Goal: Find specific page/section: Find specific page/section

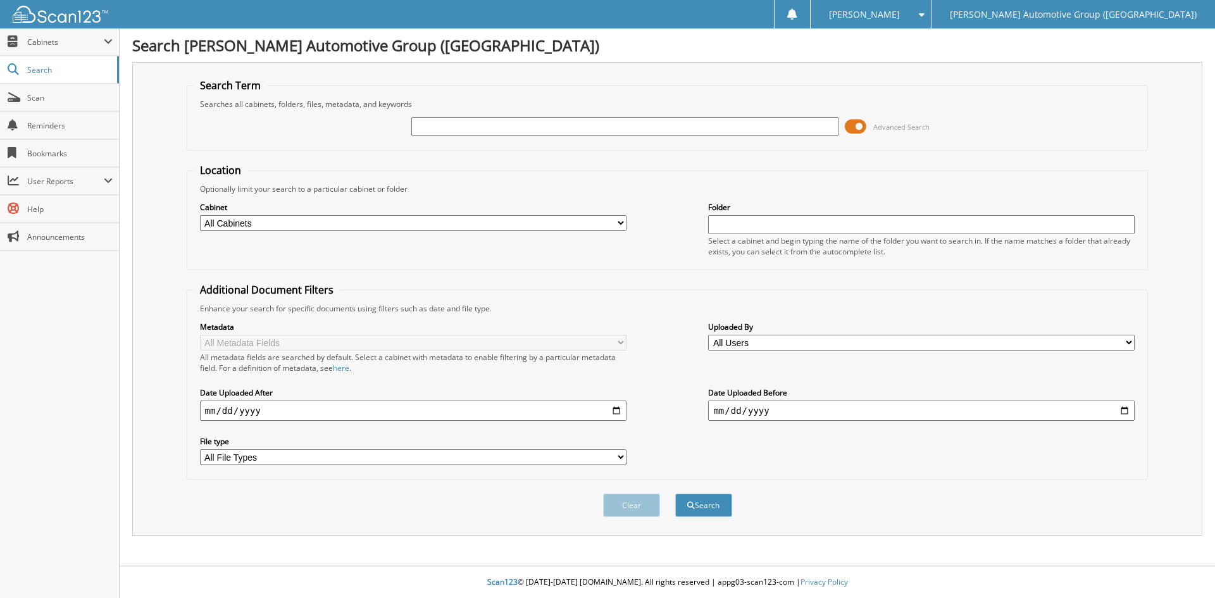
click at [504, 128] on input "text" at bounding box center [624, 126] width 427 height 19
type input "351547"
click at [700, 508] on button "Search" at bounding box center [703, 505] width 57 height 23
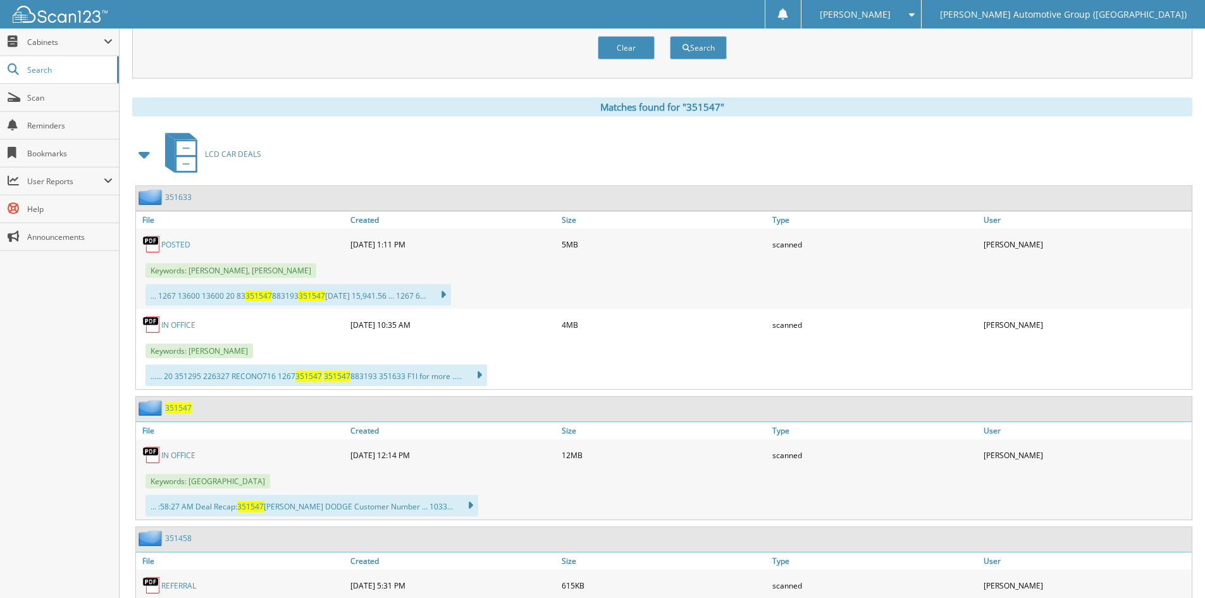
scroll to position [633, 0]
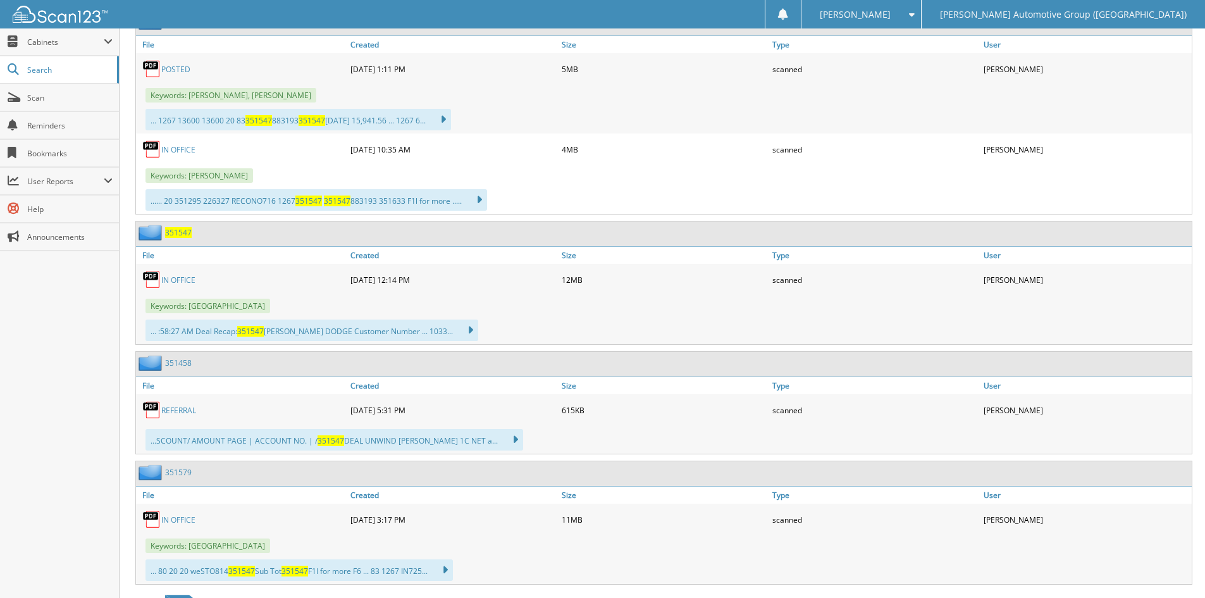
click at [177, 280] on link "IN OFFICE" at bounding box center [178, 280] width 34 height 11
